Goal: Task Accomplishment & Management: Use online tool/utility

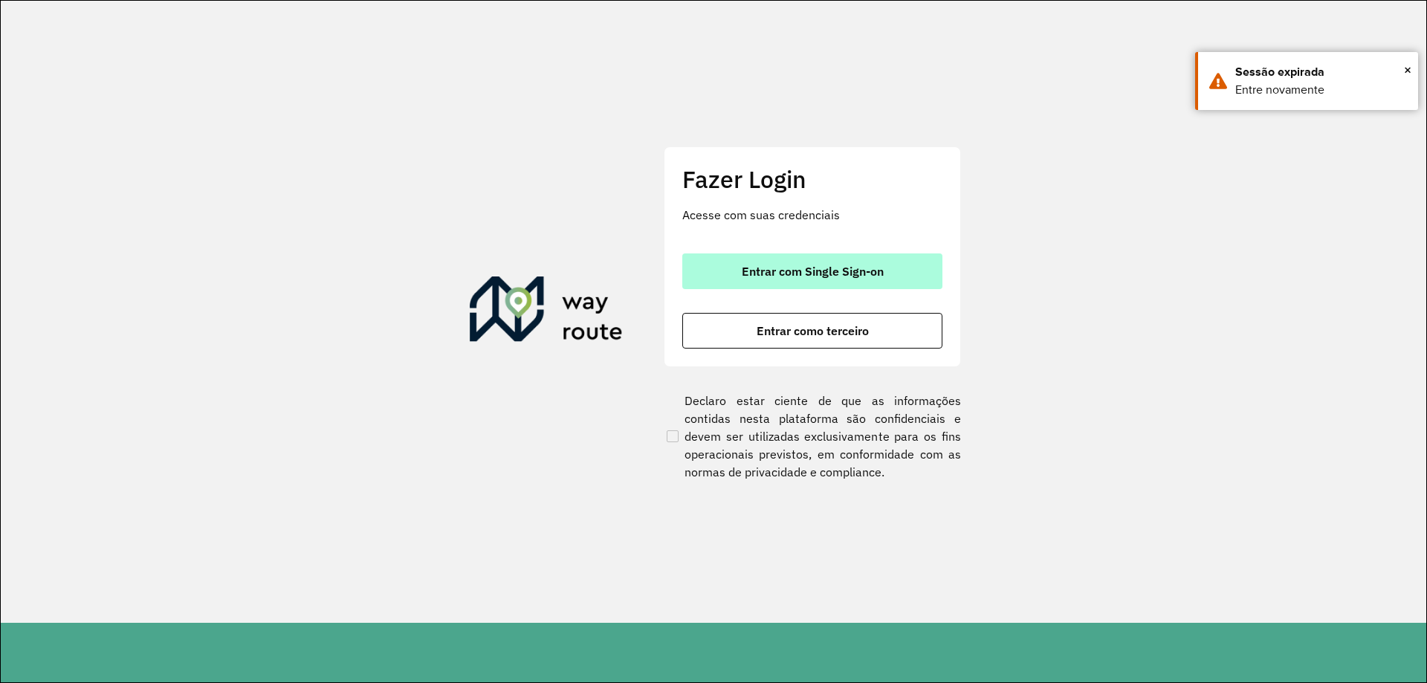
click at [863, 272] on span "Entrar com Single Sign-on" at bounding box center [813, 271] width 142 height 12
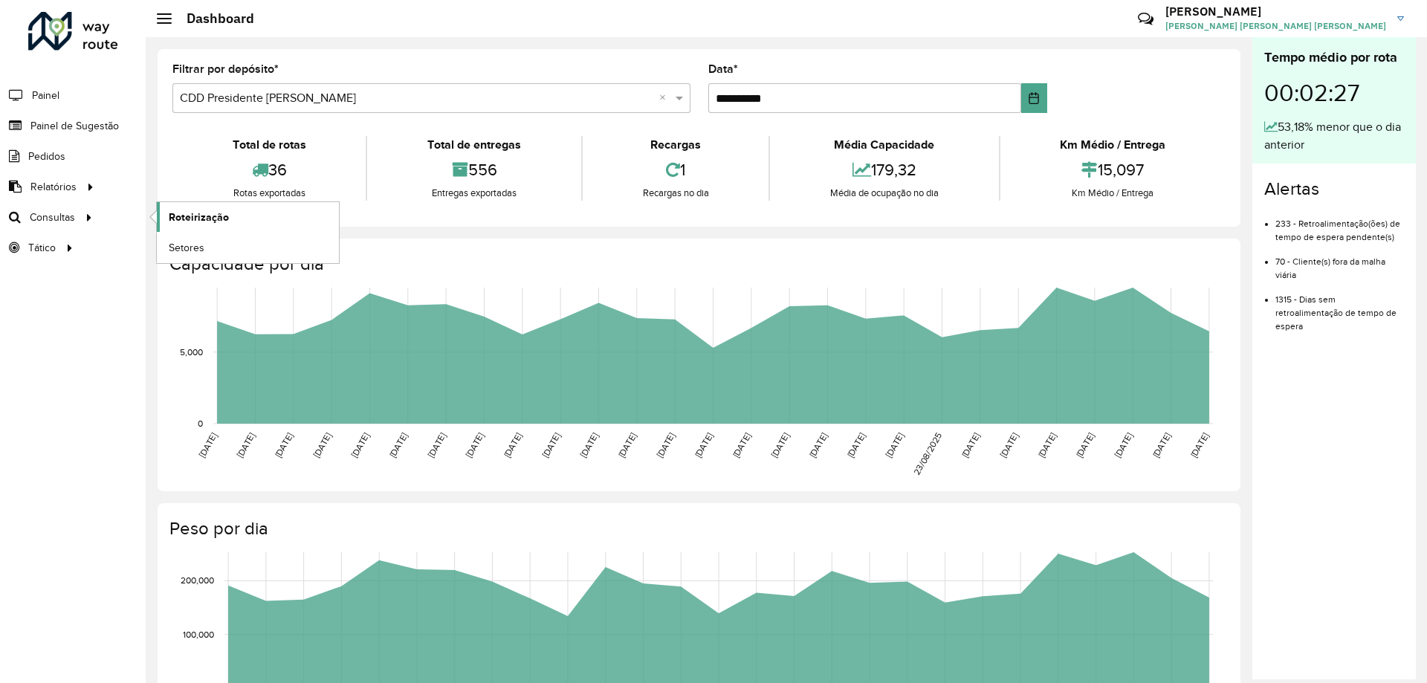
click at [210, 213] on span "Roteirização" at bounding box center [199, 218] width 60 height 16
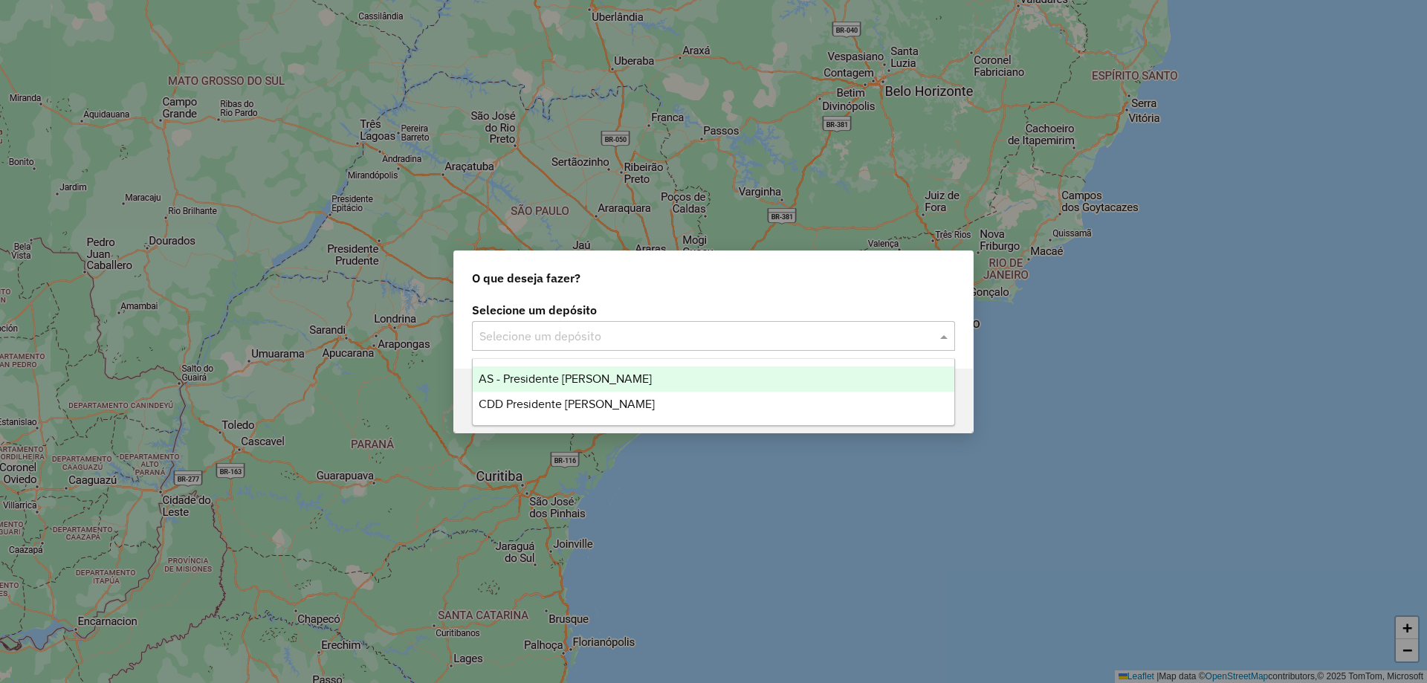
click at [597, 325] on div "Selecione um depósito" at bounding box center [713, 336] width 483 height 30
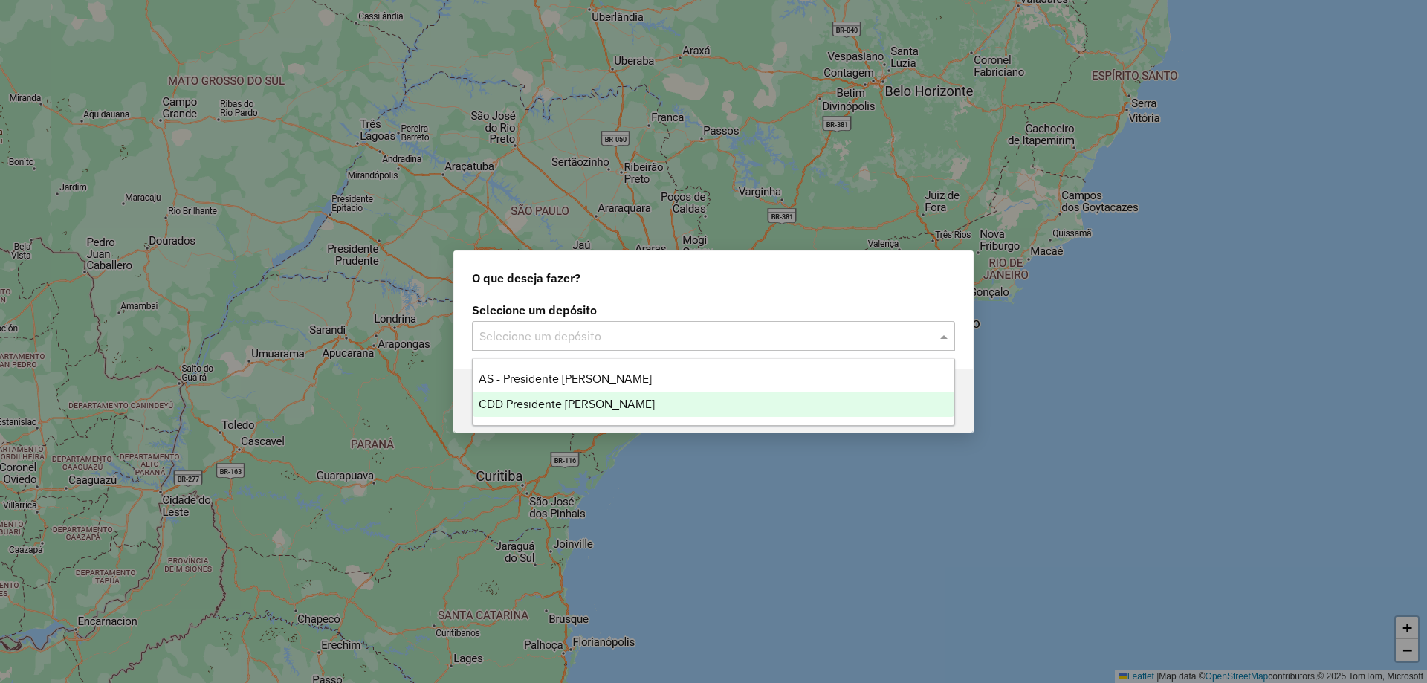
click at [594, 401] on span "CDD Presidente [PERSON_NAME]" at bounding box center [567, 404] width 176 height 13
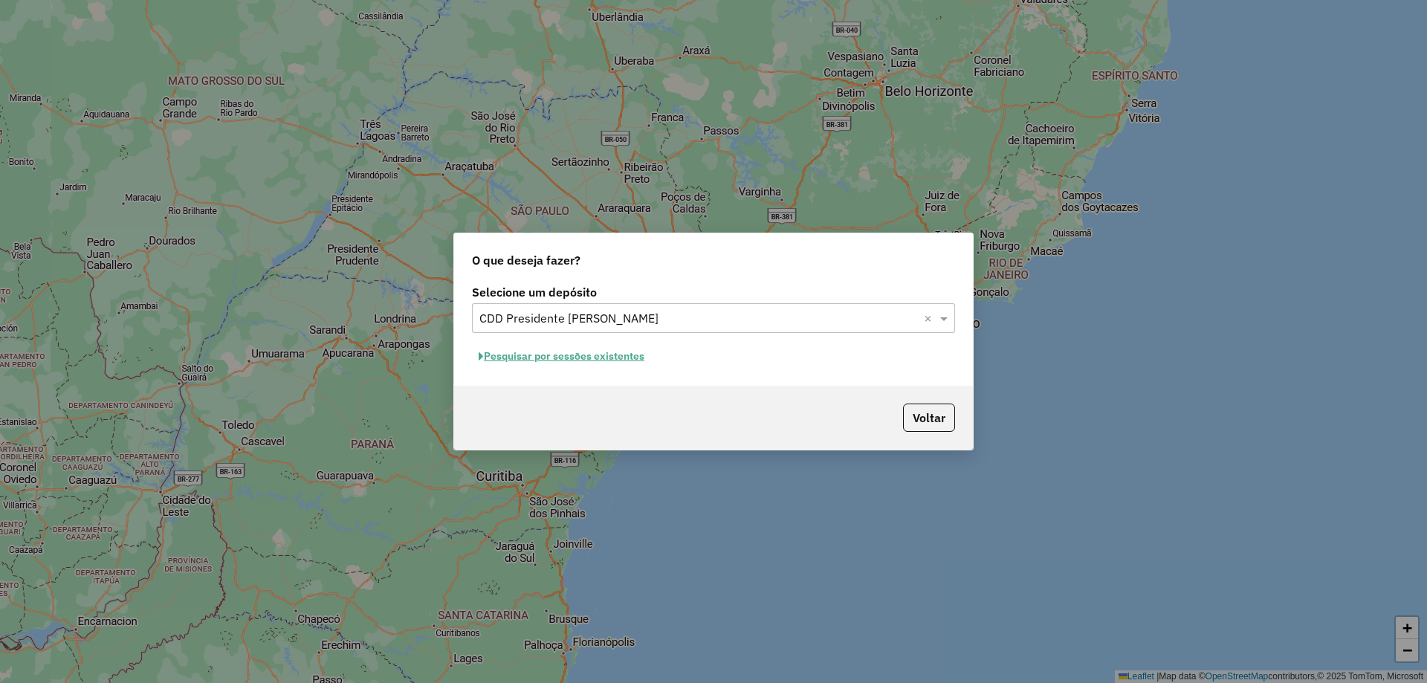
click at [613, 354] on button "Pesquisar por sessões existentes" at bounding box center [561, 356] width 179 height 23
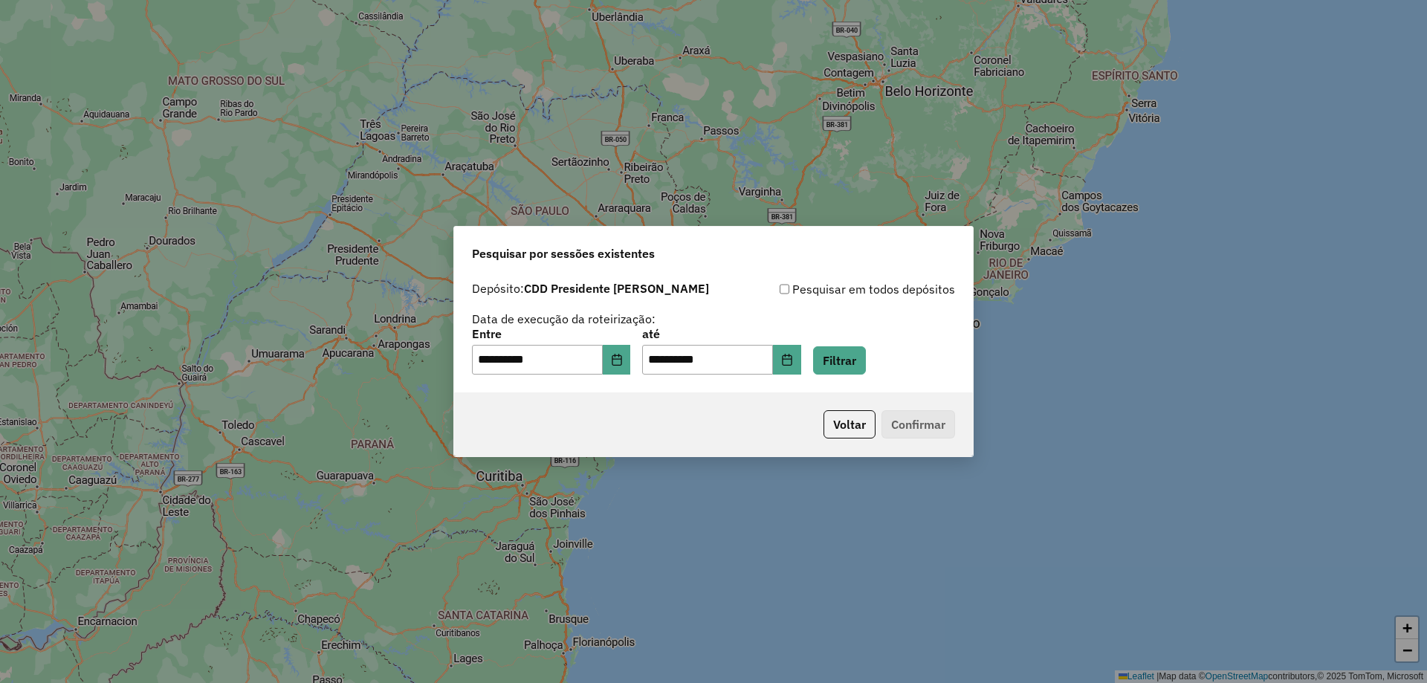
click at [919, 424] on p-footer "Voltar Confirmar" at bounding box center [885, 424] width 137 height 28
click at [865, 364] on button "Filtrar" at bounding box center [839, 360] width 53 height 28
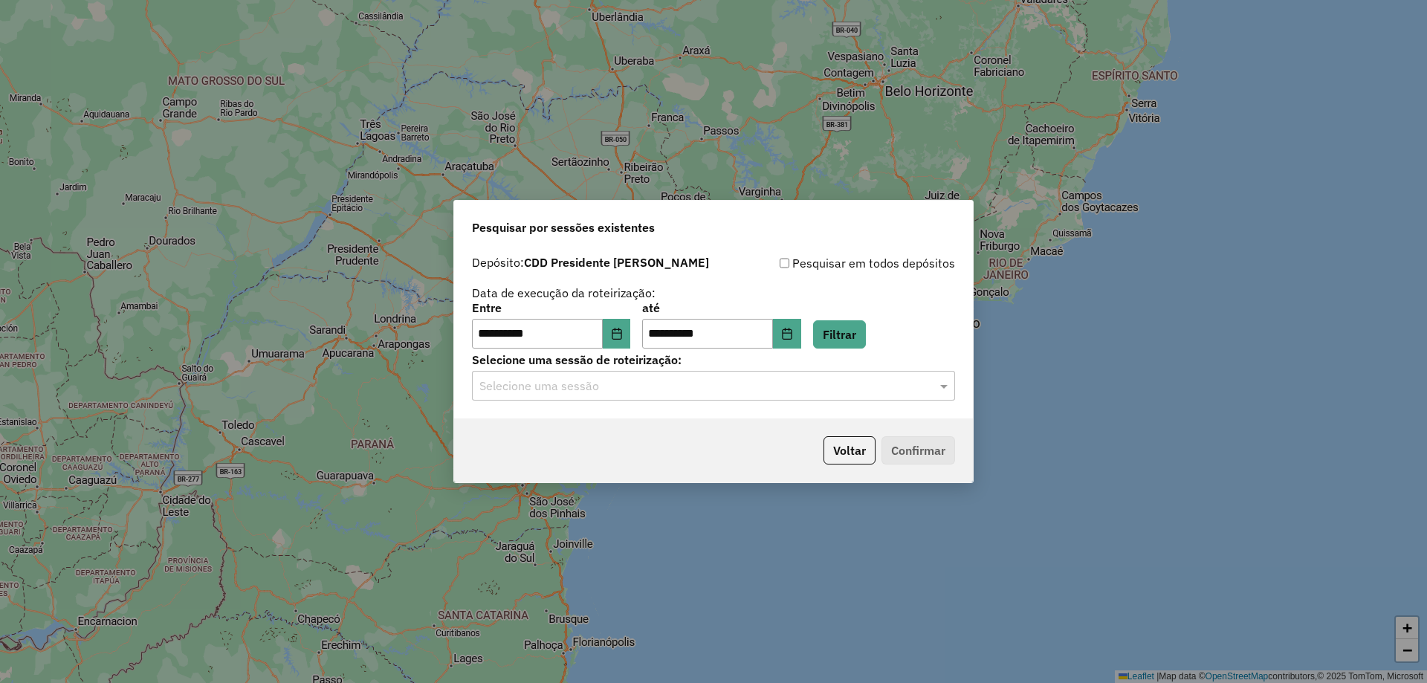
click at [919, 395] on div "Selecione uma sessão" at bounding box center [713, 386] width 483 height 30
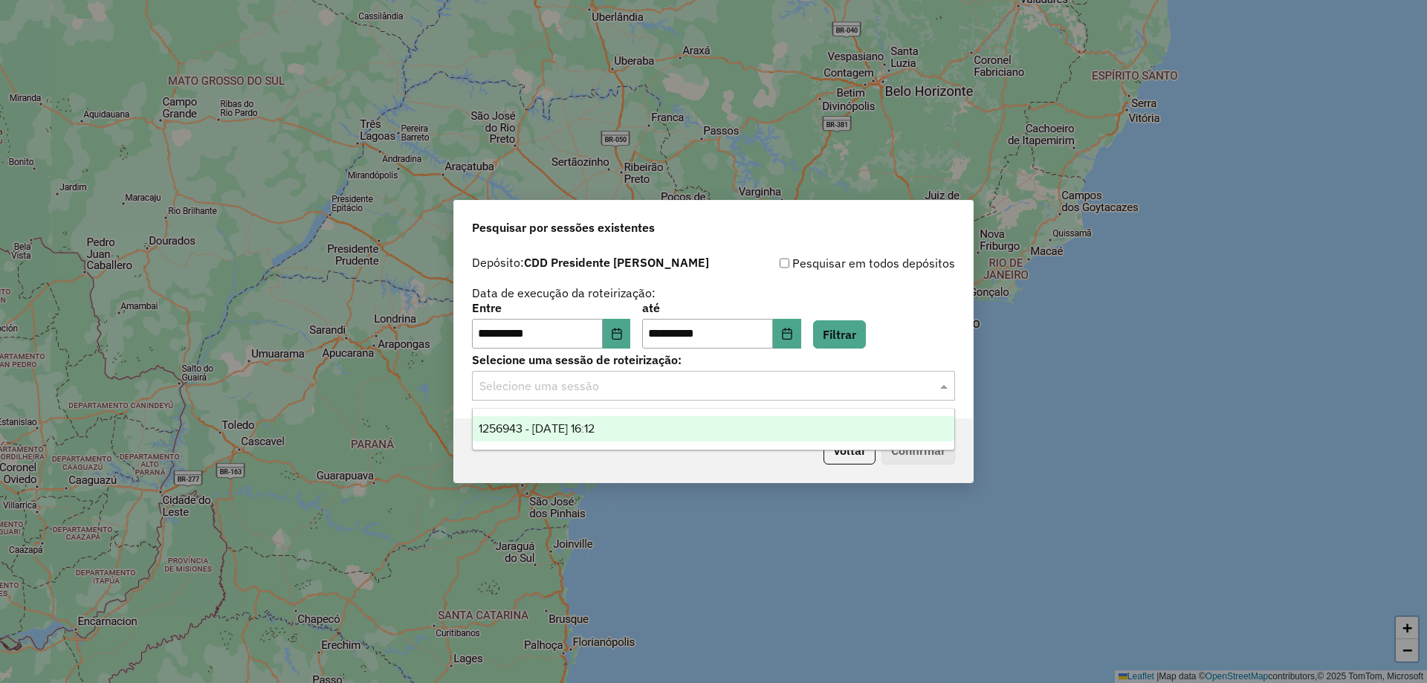
click at [768, 432] on div "1256943 - [DATE] 16:12" at bounding box center [714, 428] width 482 height 25
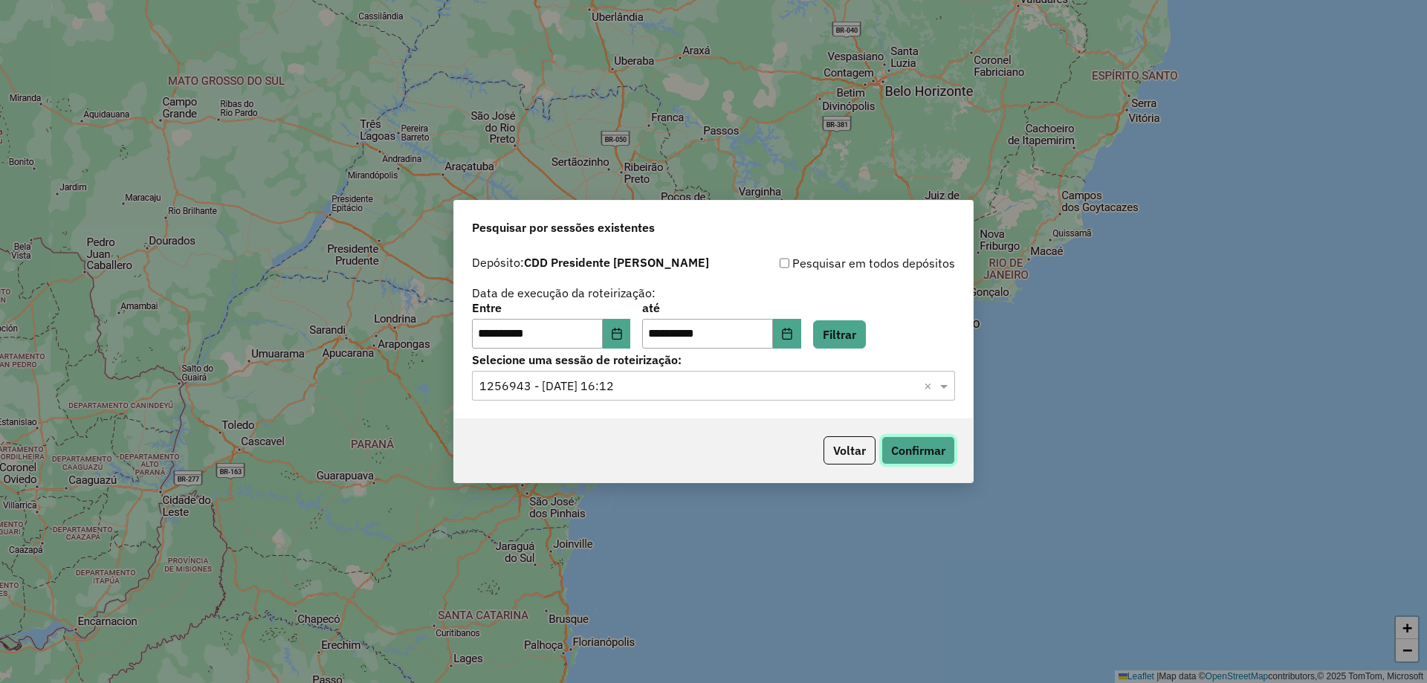
click at [918, 441] on button "Confirmar" at bounding box center [918, 450] width 74 height 28
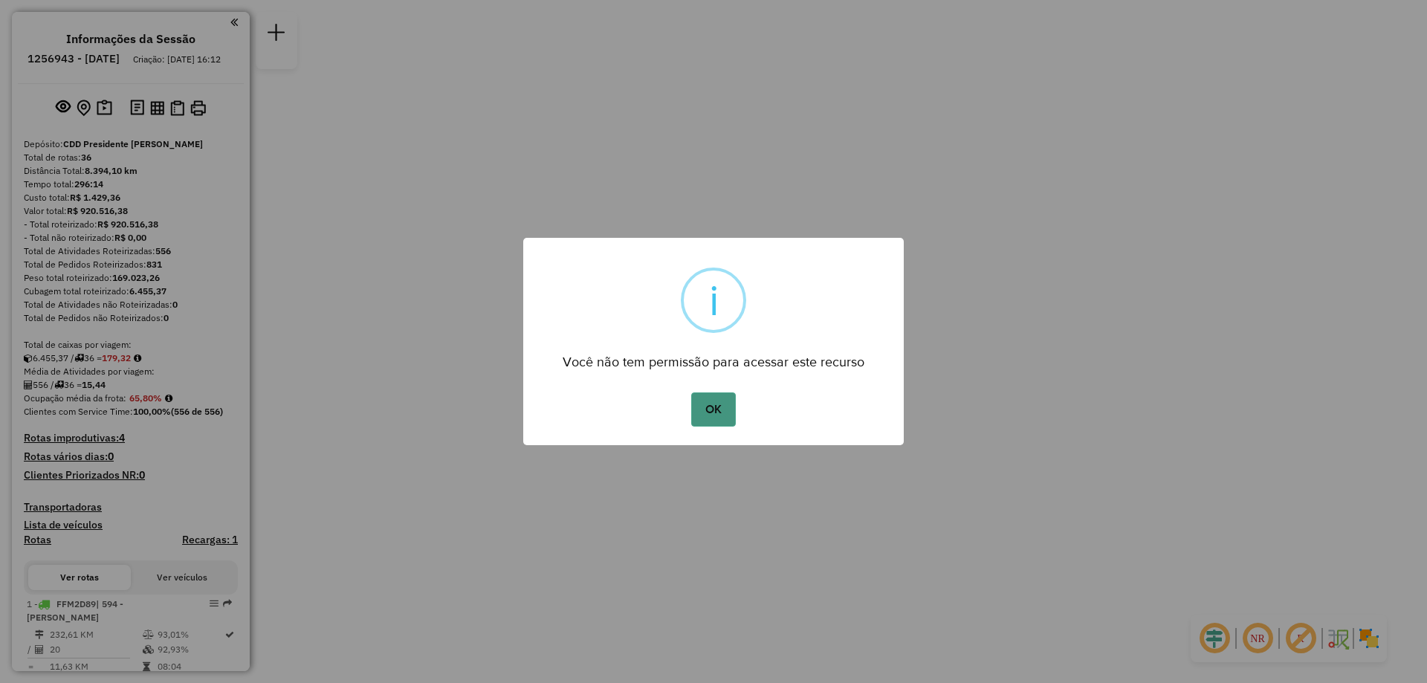
click at [701, 406] on button "OK" at bounding box center [713, 409] width 44 height 34
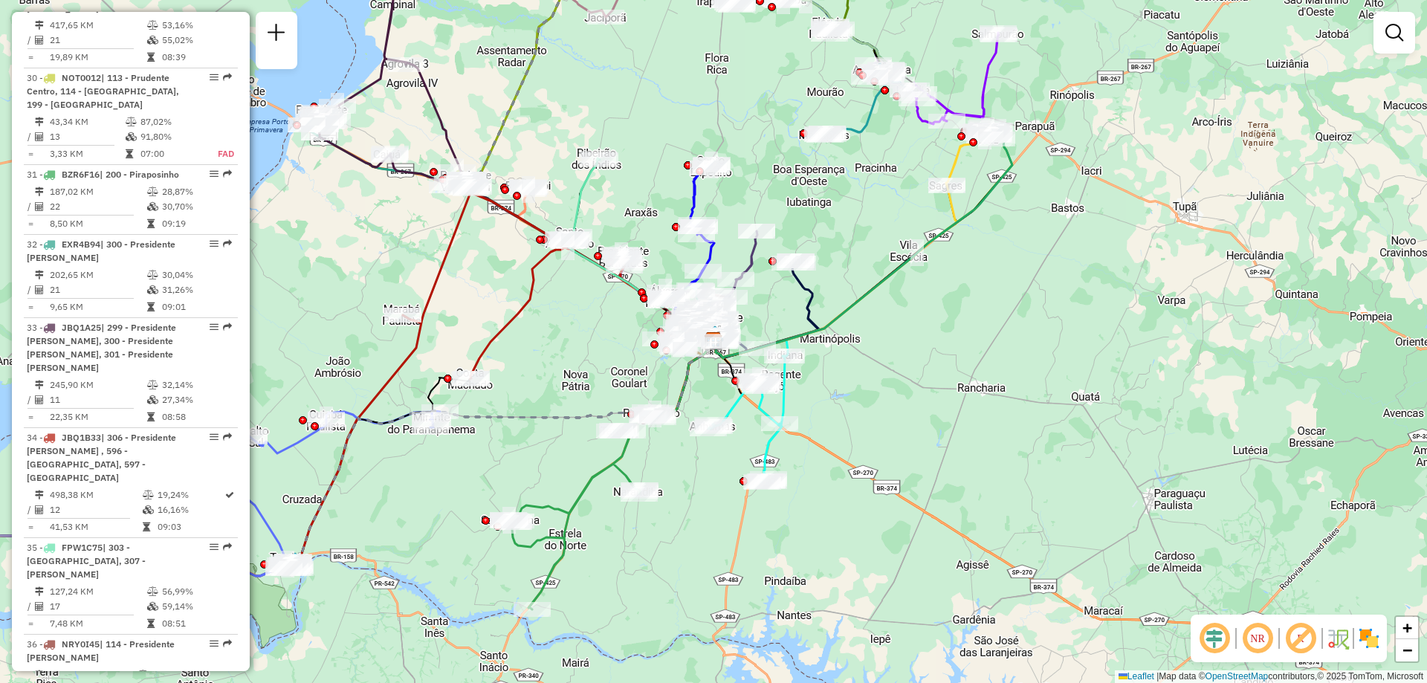
scroll to position [3052, 0]
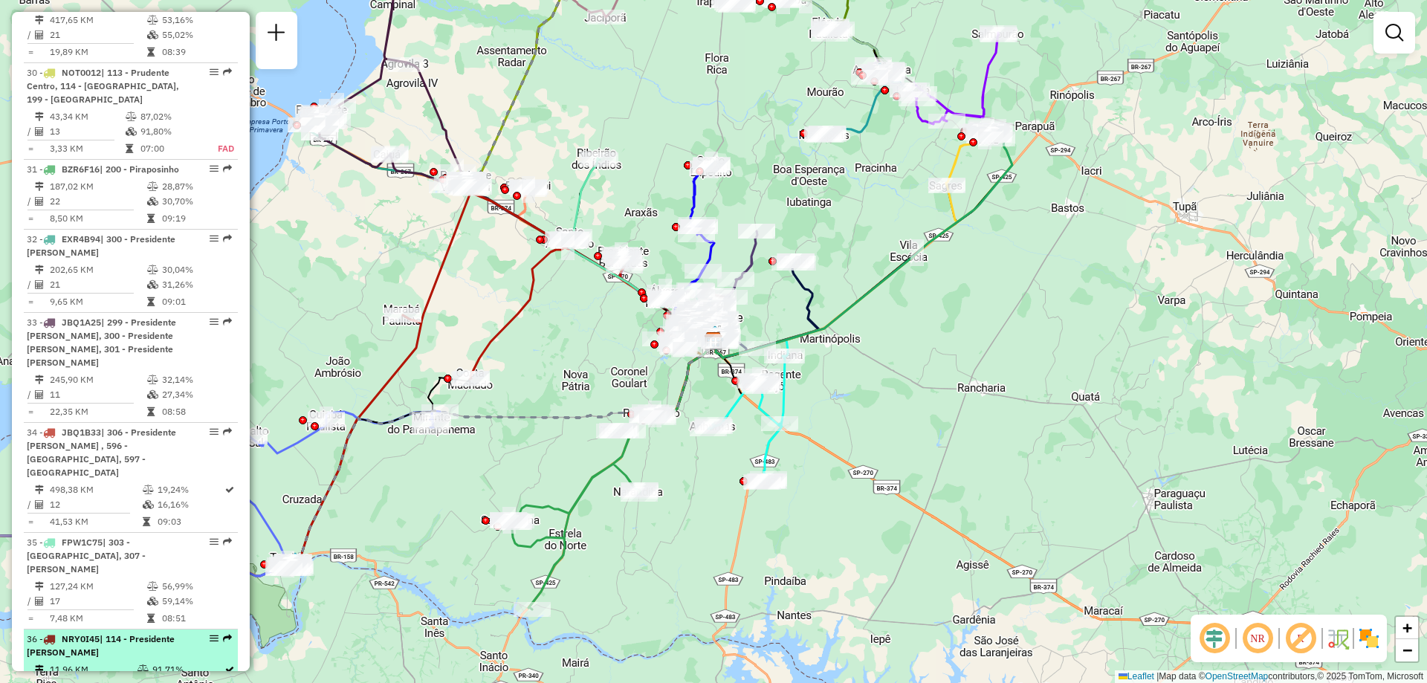
select select "**********"
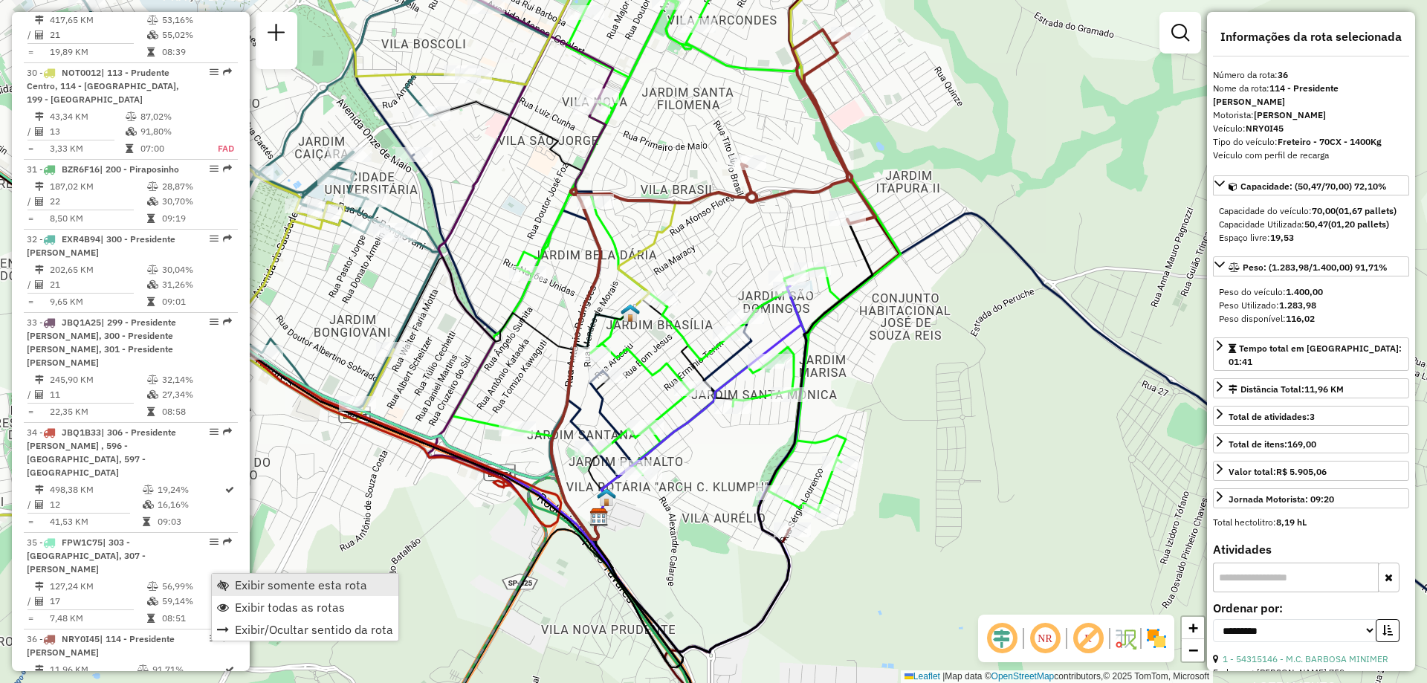
click at [301, 579] on span "Exibir somente esta rota" at bounding box center [301, 585] width 132 height 12
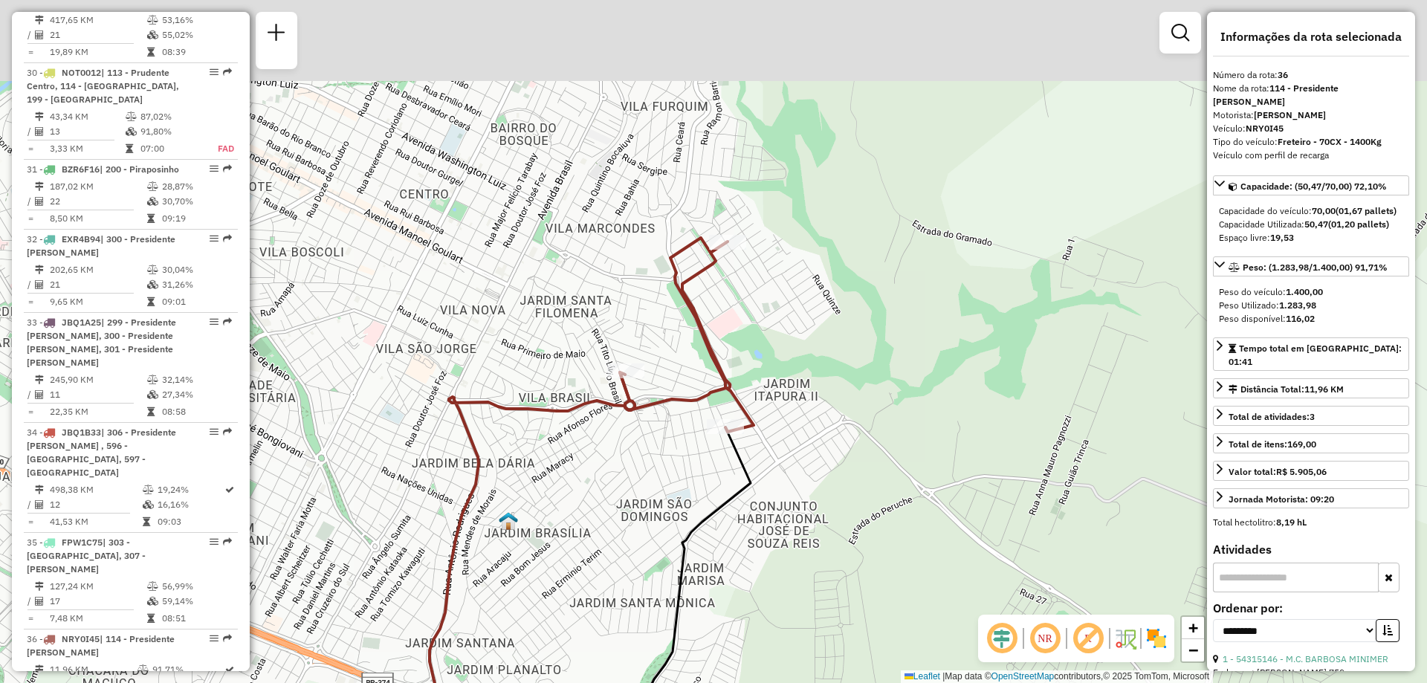
drag, startPoint x: 824, startPoint y: 352, endPoint x: 702, endPoint y: 560, distance: 241.1
click at [702, 560] on div "Janela de atendimento Grade de atendimento Capacidade Transportadoras Veículos …" at bounding box center [713, 341] width 1427 height 683
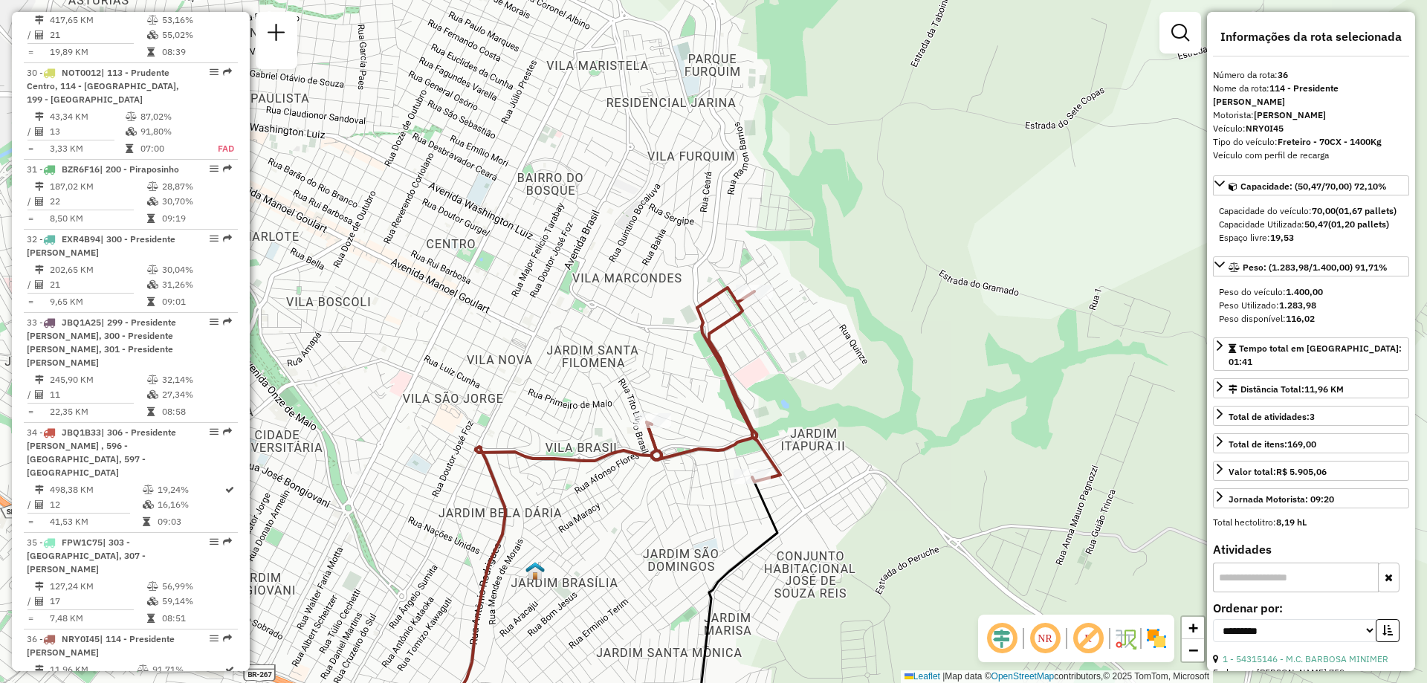
drag, startPoint x: 782, startPoint y: 400, endPoint x: 808, endPoint y: 450, distance: 56.5
click at [808, 450] on div "Janela de atendimento Grade de atendimento Capacidade Transportadoras Veículos …" at bounding box center [713, 341] width 1427 height 683
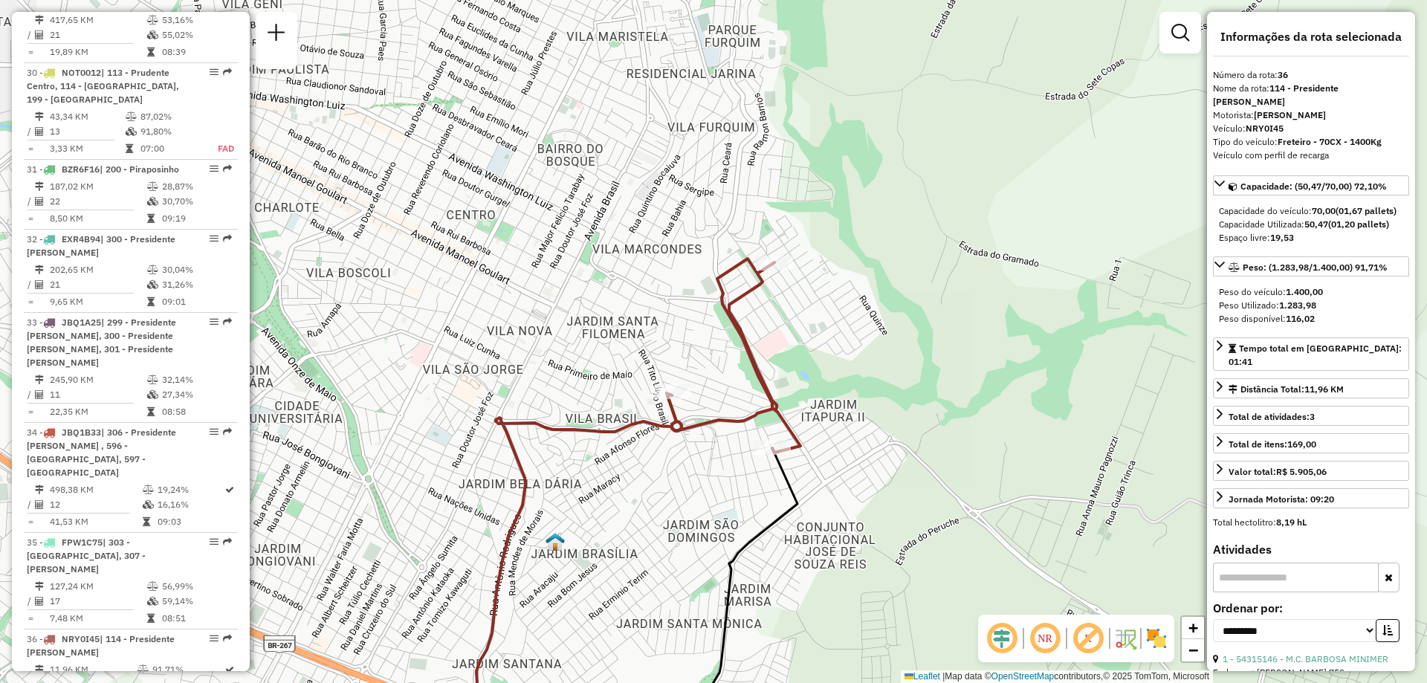
drag, startPoint x: 567, startPoint y: 486, endPoint x: 537, endPoint y: 418, distance: 73.9
click at [537, 418] on icon at bounding box center [578, 538] width 205 height 291
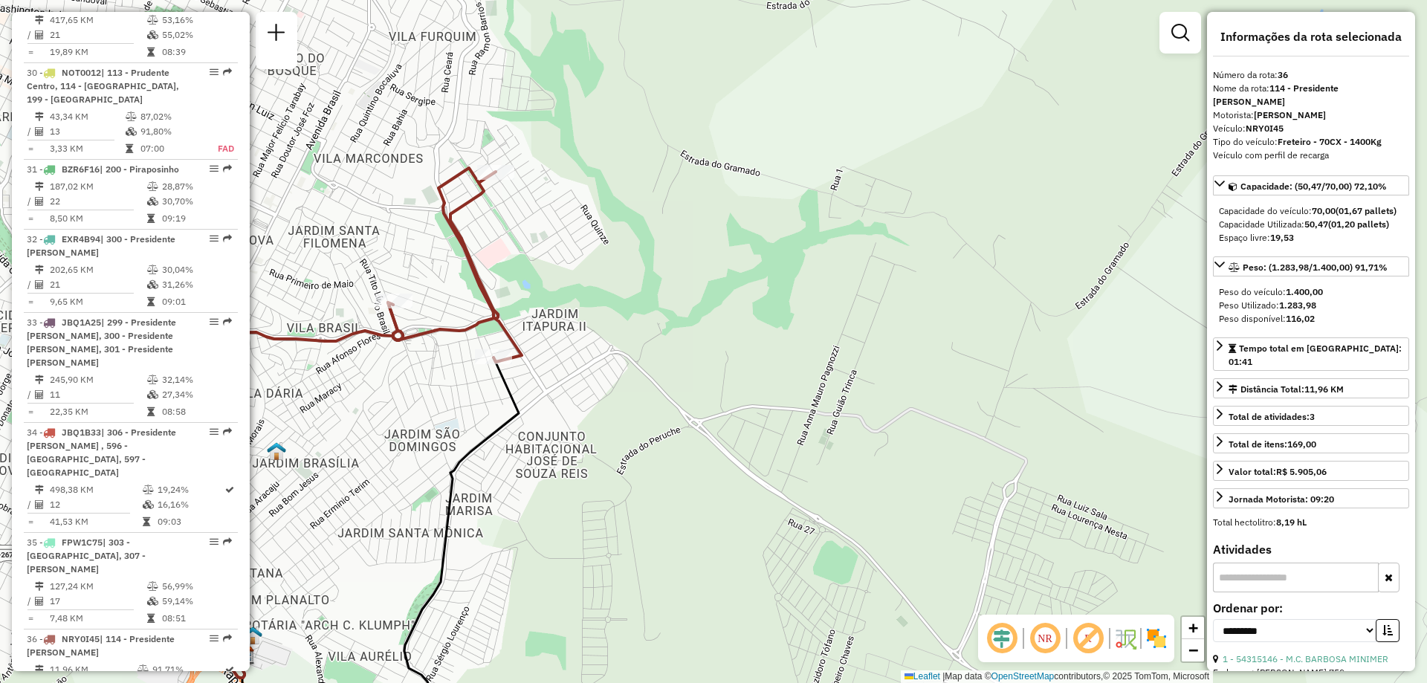
drag, startPoint x: 551, startPoint y: 412, endPoint x: 600, endPoint y: 417, distance: 48.6
click at [600, 417] on div "Janela de atendimento Grade de atendimento Capacidade Transportadoras Veículos …" at bounding box center [713, 341] width 1427 height 683
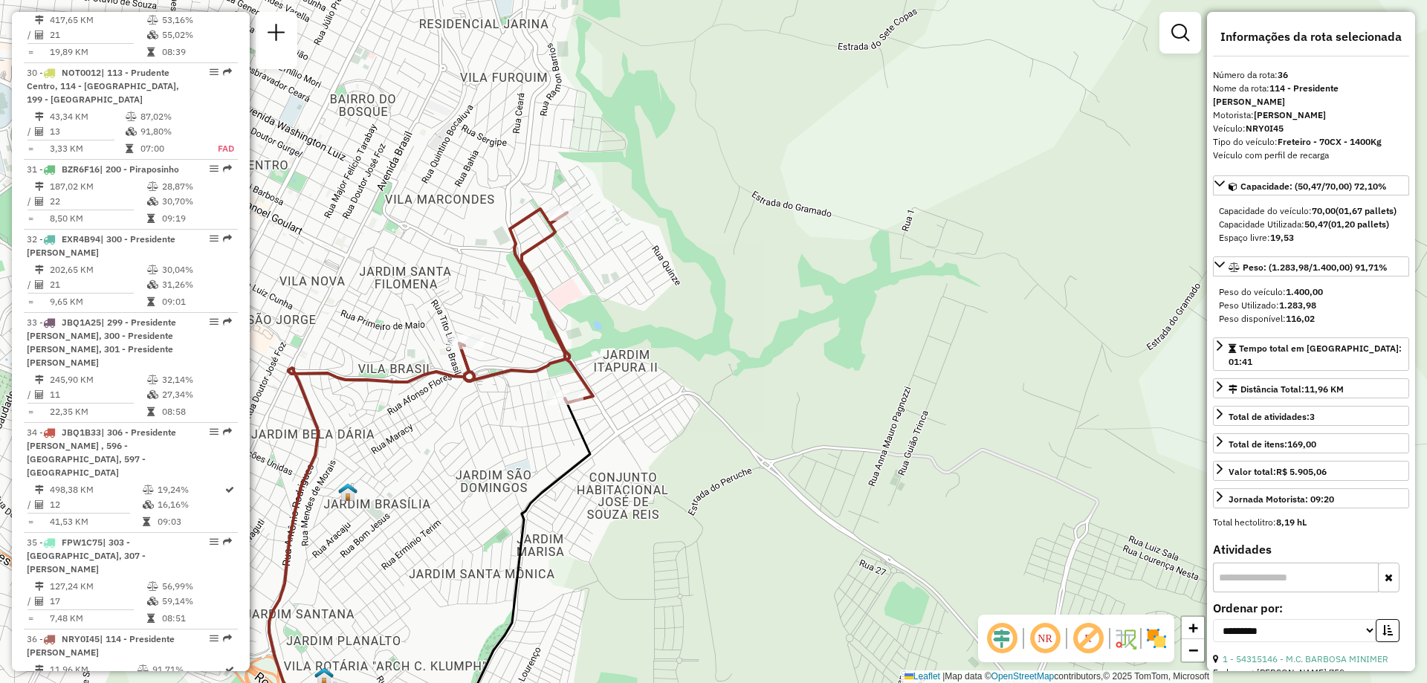
drag, startPoint x: 599, startPoint y: 352, endPoint x: 670, endPoint y: 393, distance: 82.2
click at [670, 393] on div "Janela de atendimento Grade de atendimento Capacidade Transportadoras Veículos …" at bounding box center [713, 341] width 1427 height 683
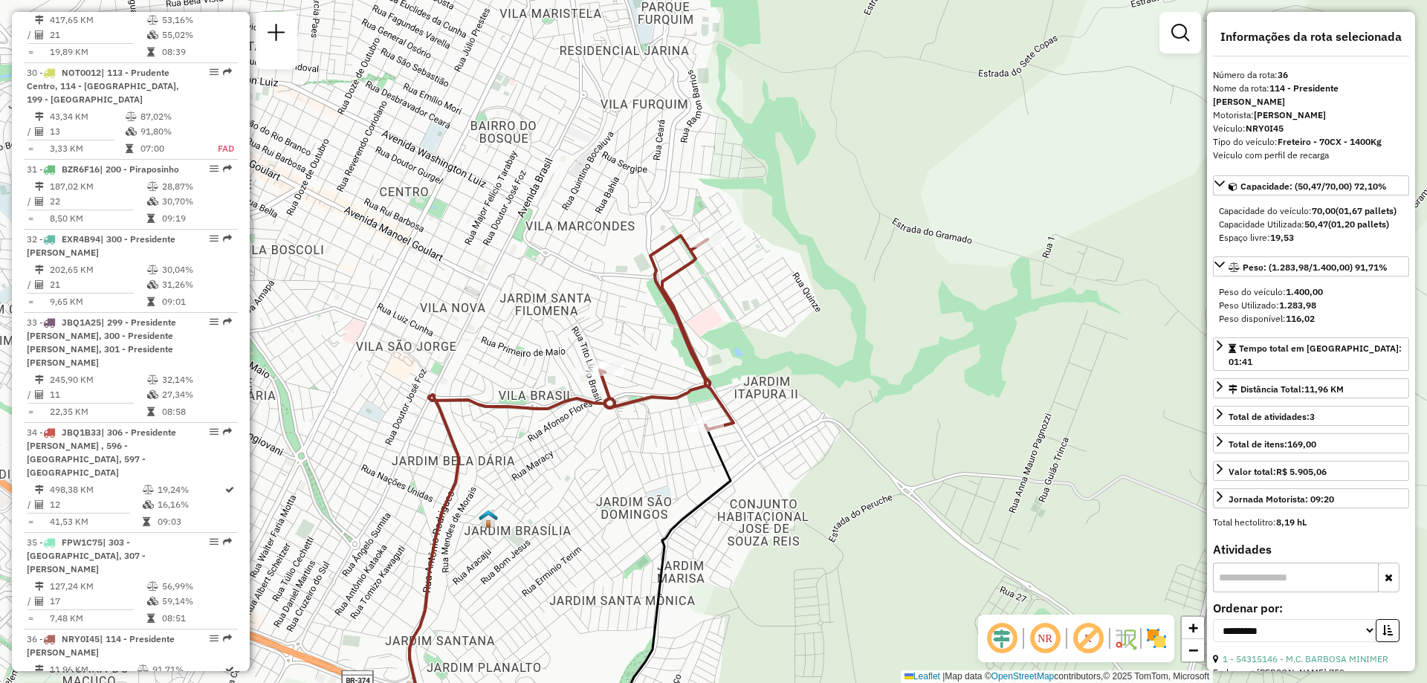
drag, startPoint x: 495, startPoint y: 452, endPoint x: 635, endPoint y: 479, distance: 143.0
click at [635, 479] on div "Janela de atendimento Grade de atendimento Capacidade Transportadoras Veículos …" at bounding box center [713, 341] width 1427 height 683
click at [1043, 632] on em at bounding box center [1045, 638] width 36 height 36
click at [1043, 639] on em at bounding box center [1045, 638] width 36 height 36
click at [1086, 639] on em at bounding box center [1088, 638] width 36 height 36
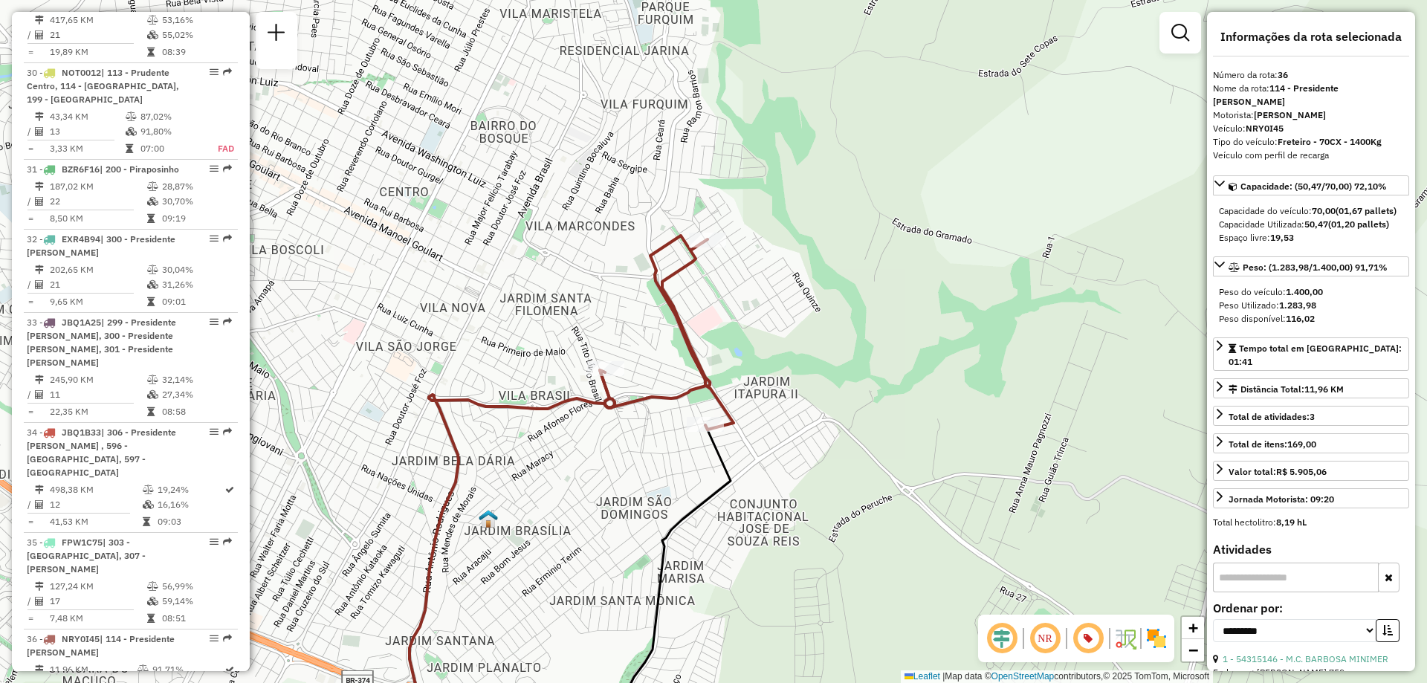
click at [1086, 639] on em at bounding box center [1088, 638] width 36 height 36
click at [1125, 638] on img at bounding box center [1125, 638] width 24 height 24
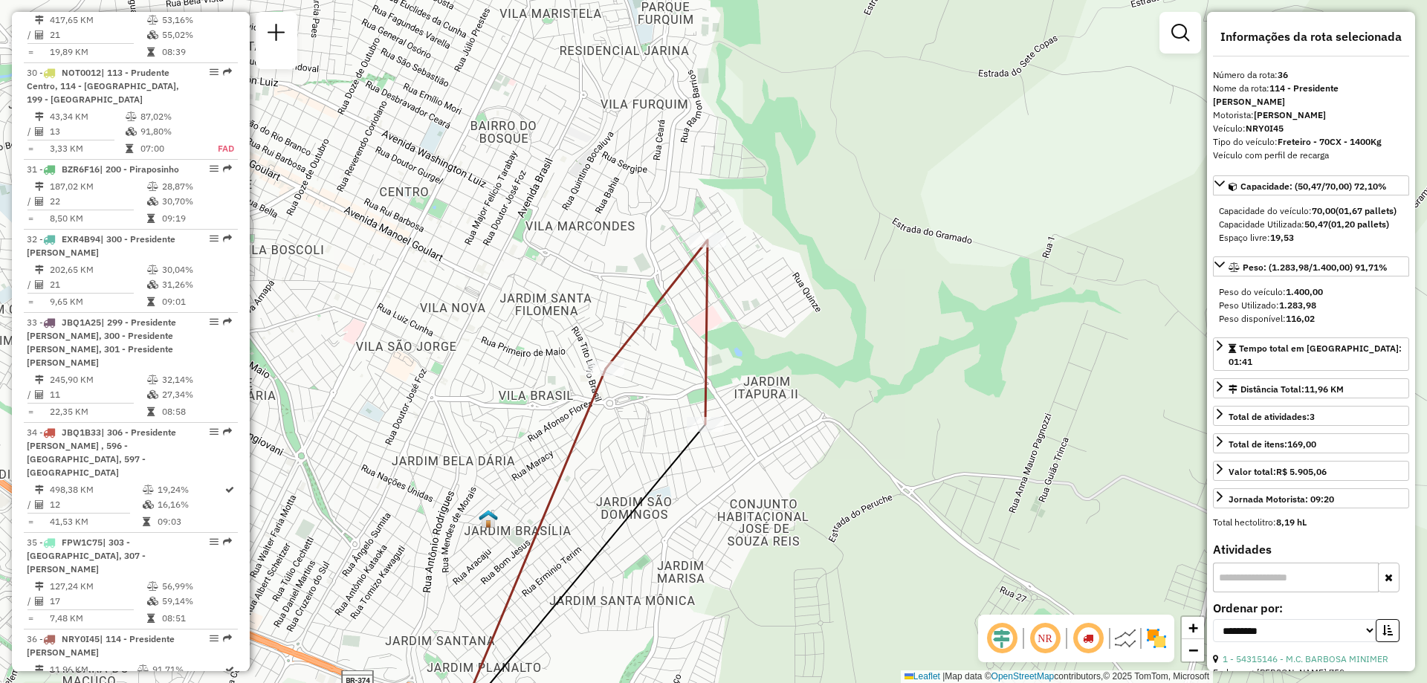
click at [1125, 638] on img at bounding box center [1125, 638] width 24 height 24
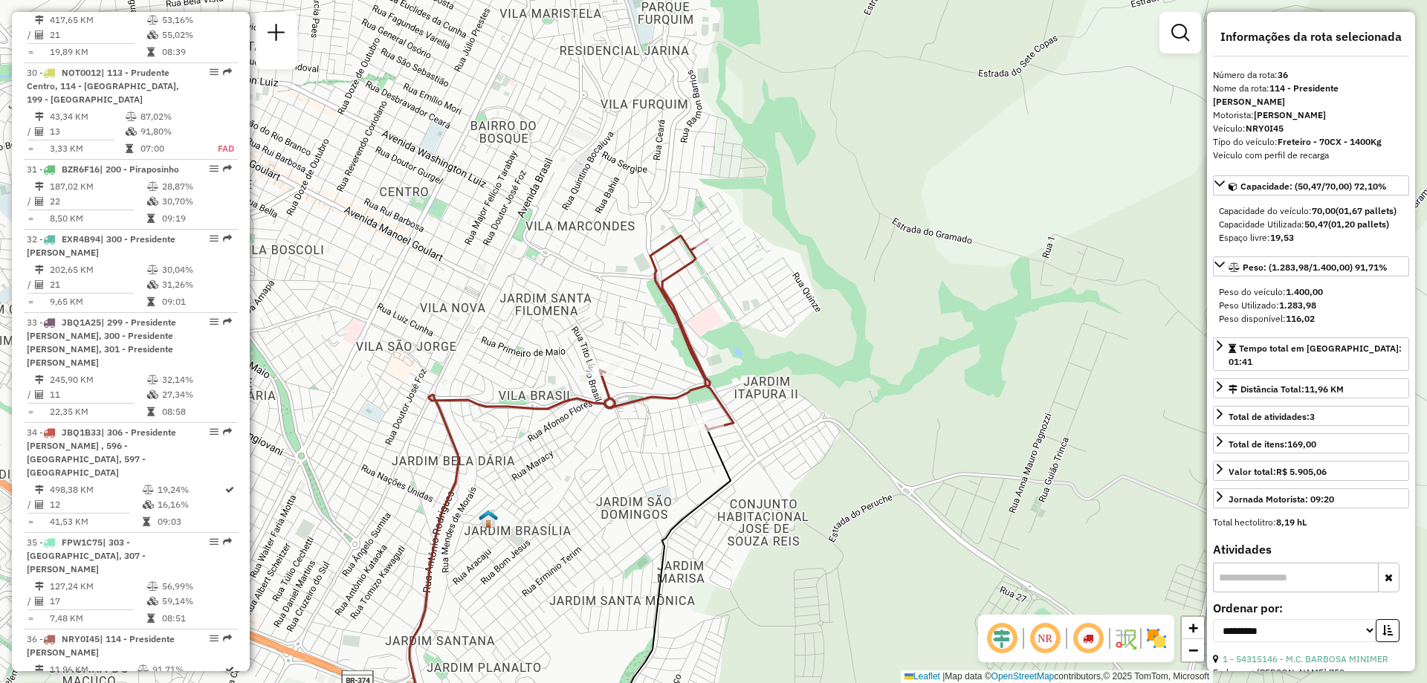
click at [1156, 641] on img at bounding box center [1156, 638] width 24 height 24
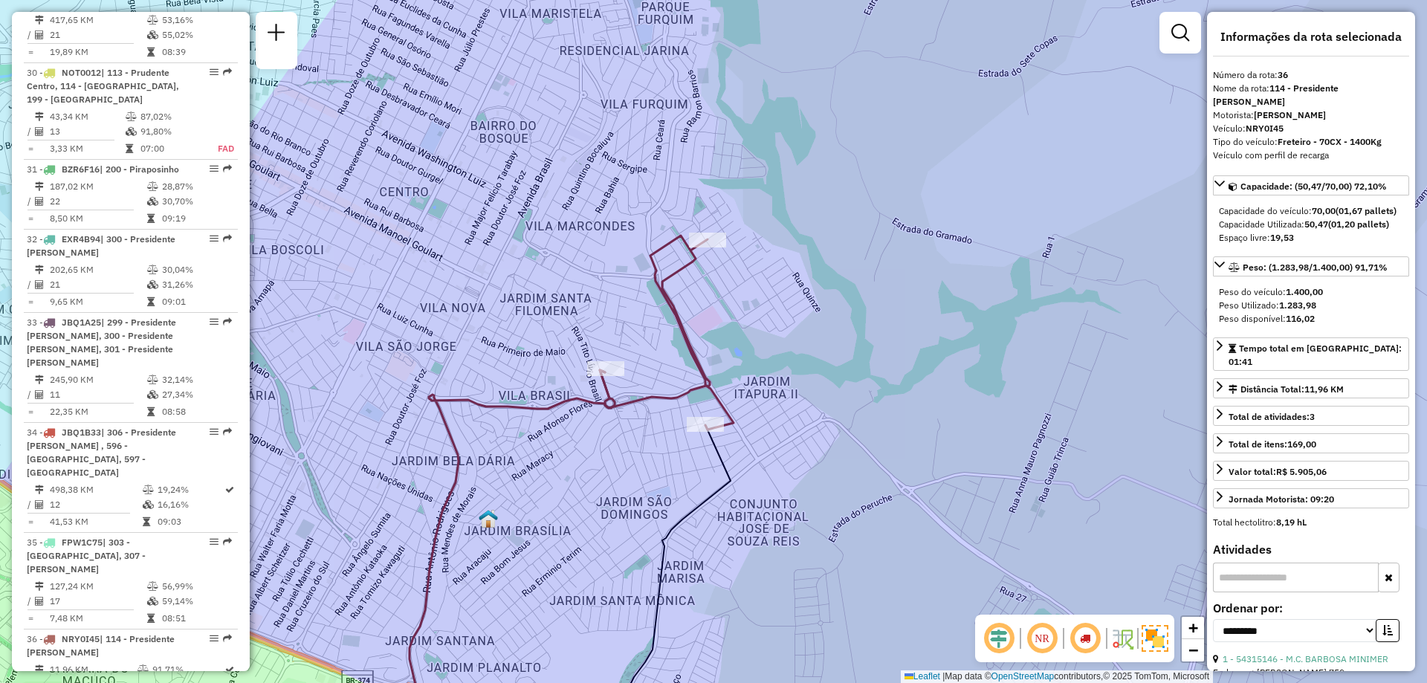
click at [1156, 641] on img at bounding box center [1154, 638] width 27 height 27
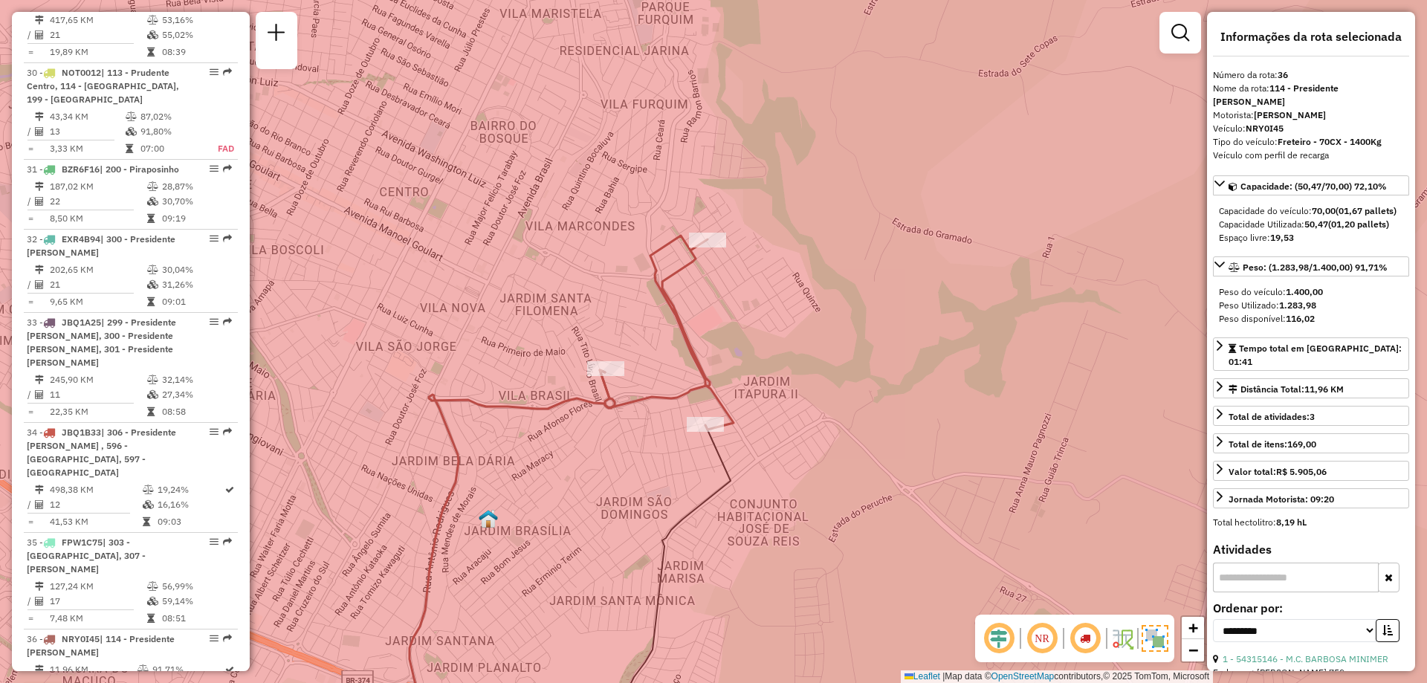
click at [1156, 641] on img at bounding box center [1154, 638] width 27 height 27
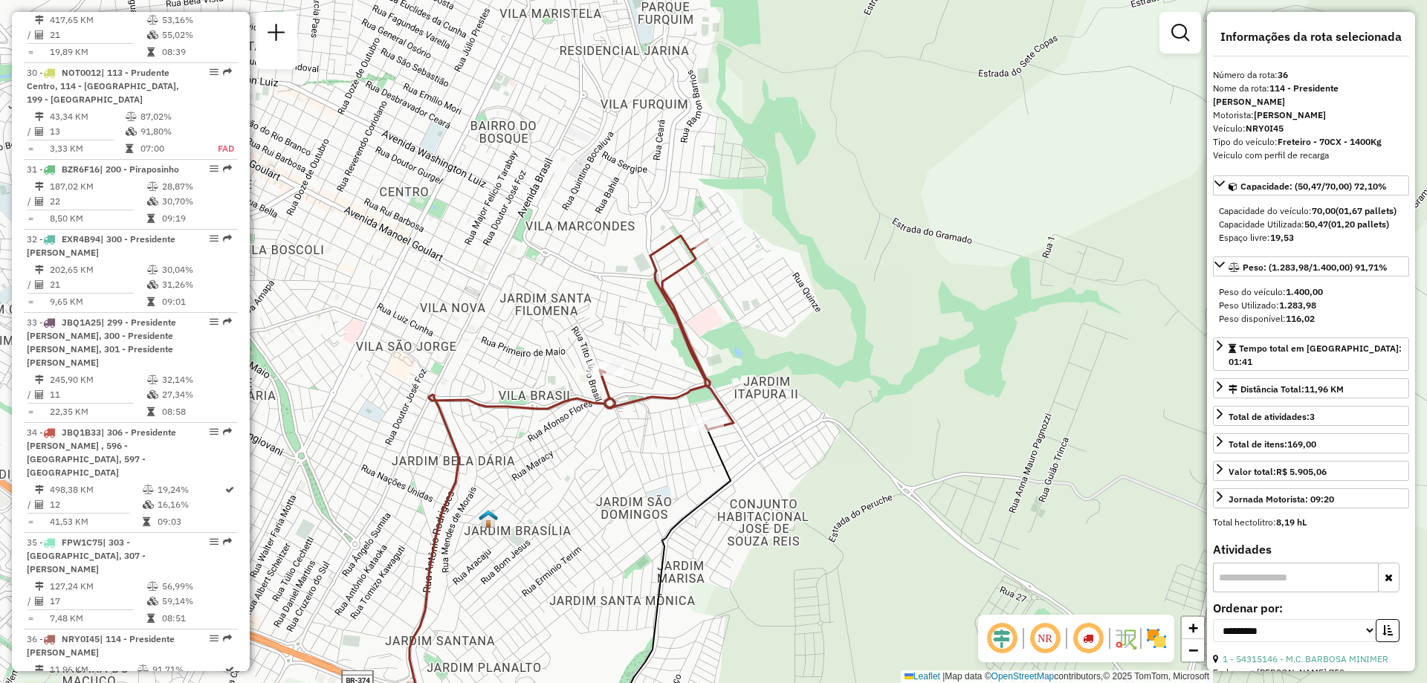
click at [1003, 636] on em at bounding box center [1002, 638] width 36 height 36
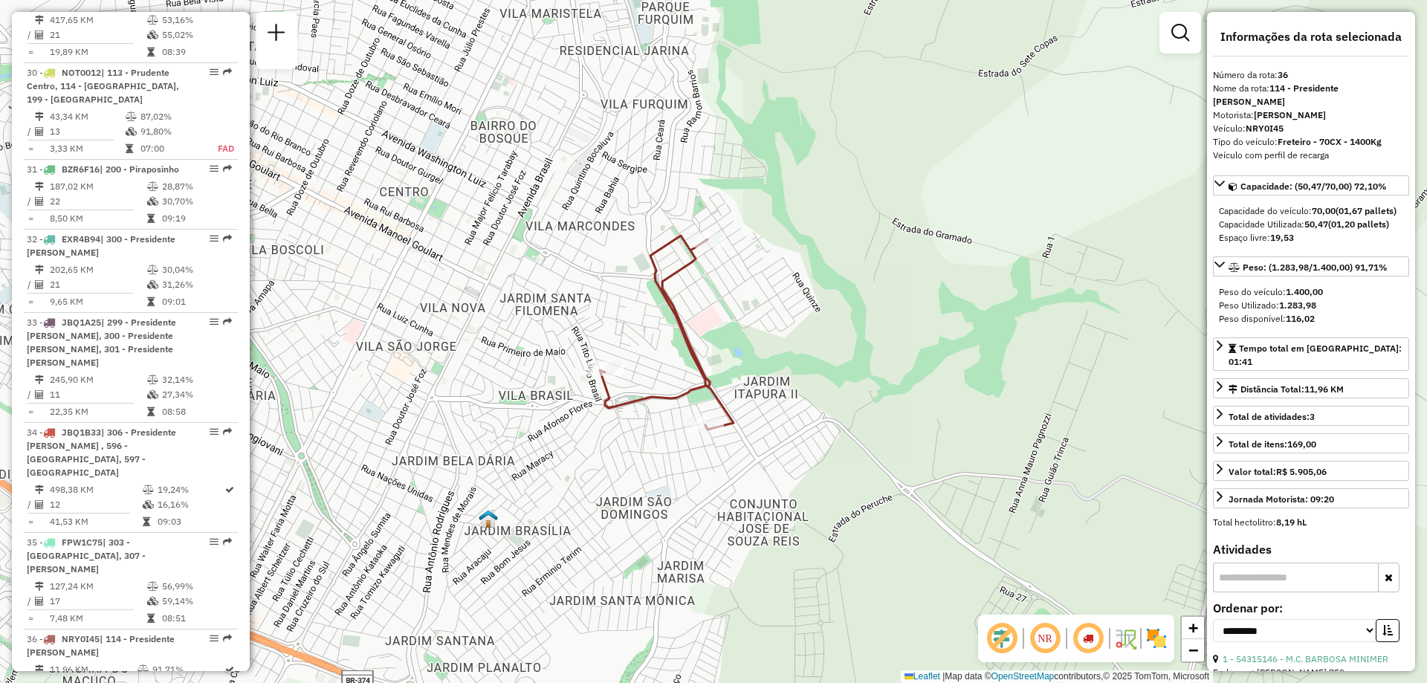
click at [1003, 636] on em at bounding box center [1002, 638] width 36 height 36
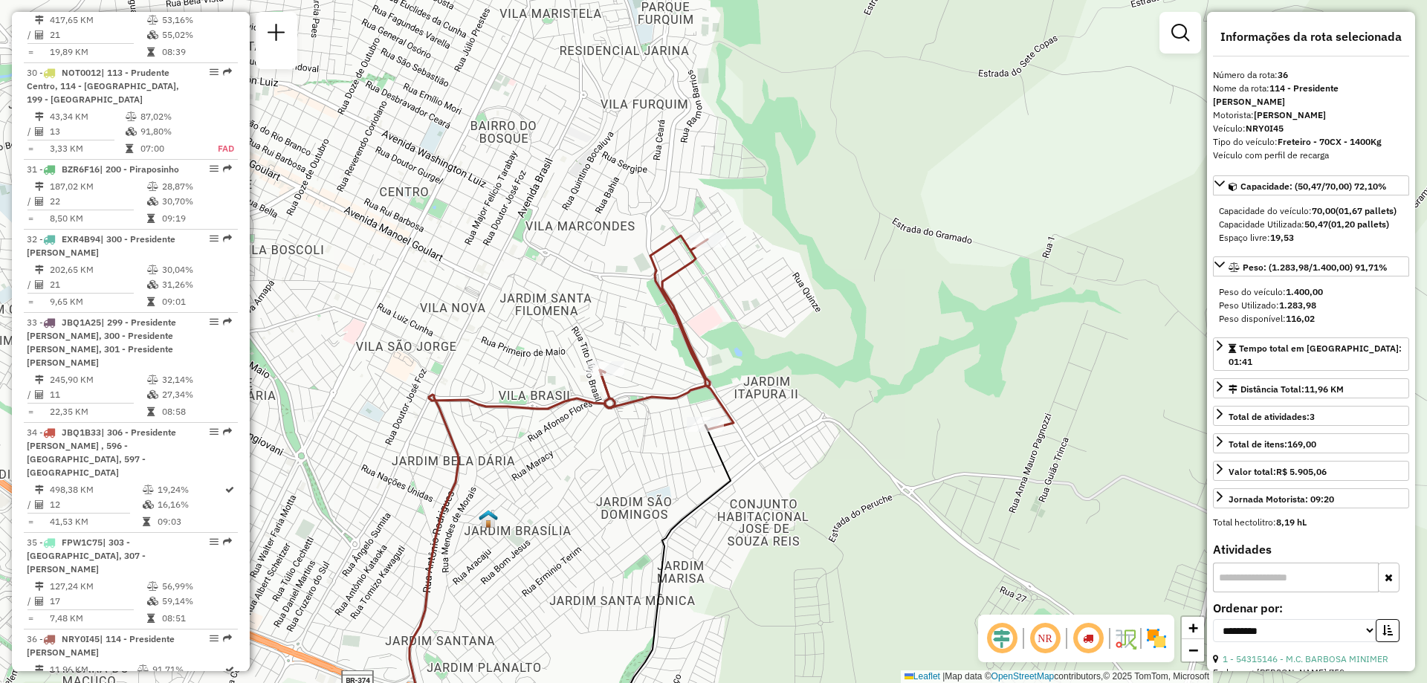
click at [1093, 639] on em at bounding box center [1088, 638] width 36 height 36
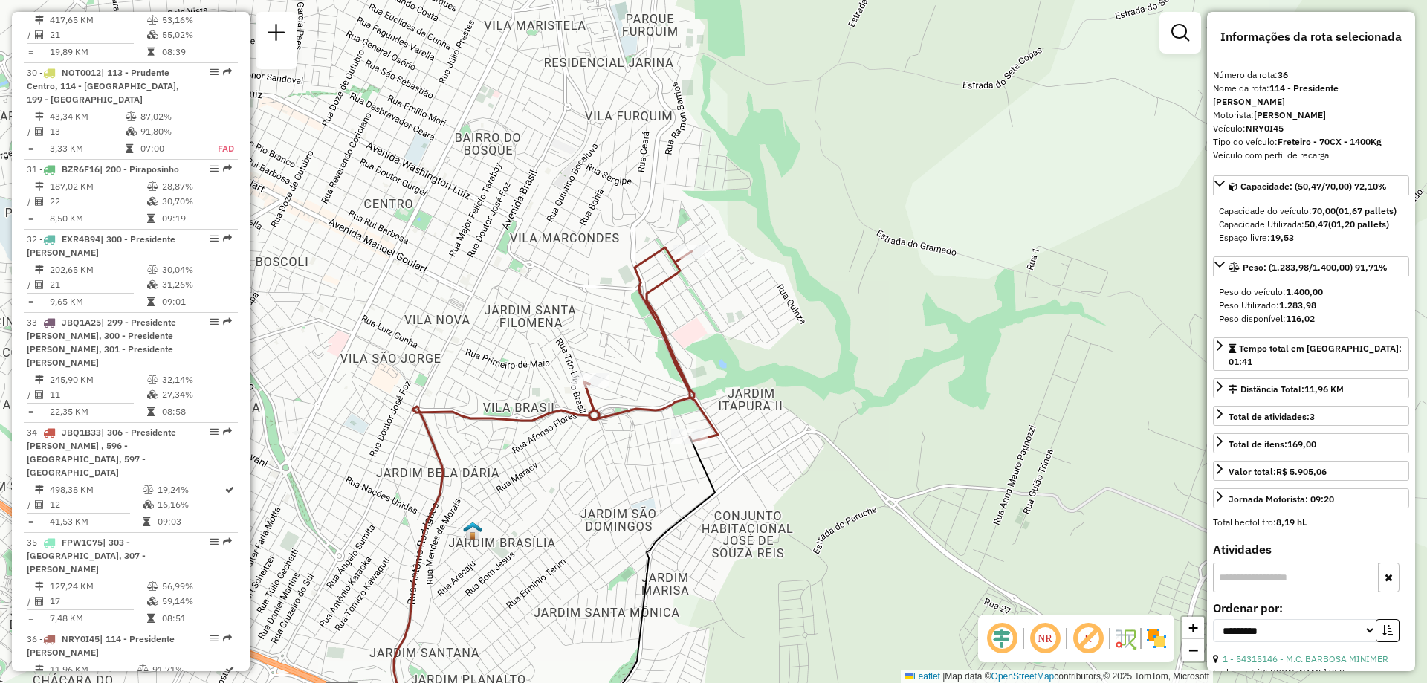
drag, startPoint x: 646, startPoint y: 441, endPoint x: 631, endPoint y: 453, distance: 19.6
click at [631, 453] on div "Janela de atendimento Grade de atendimento Capacidade Transportadoras Veículos …" at bounding box center [713, 341] width 1427 height 683
